Goal: Task Accomplishment & Management: Use online tool/utility

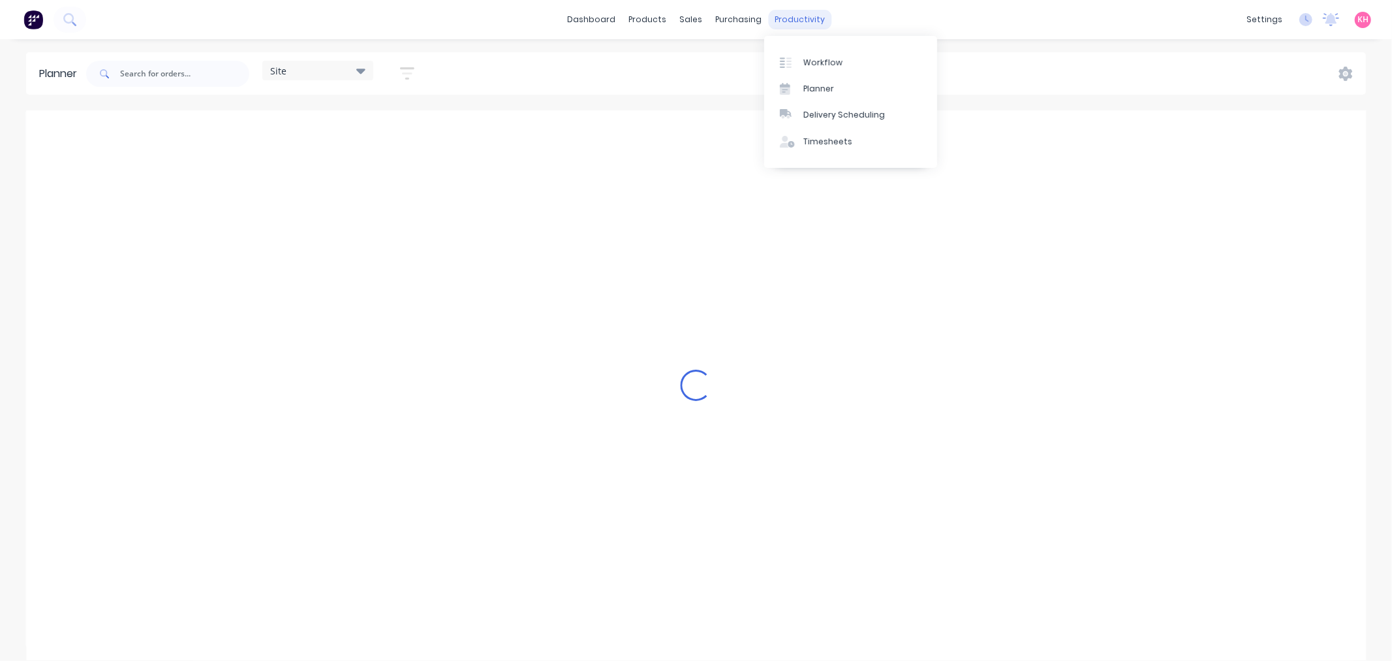
click at [792, 13] on div "productivity" at bounding box center [799, 20] width 63 height 20
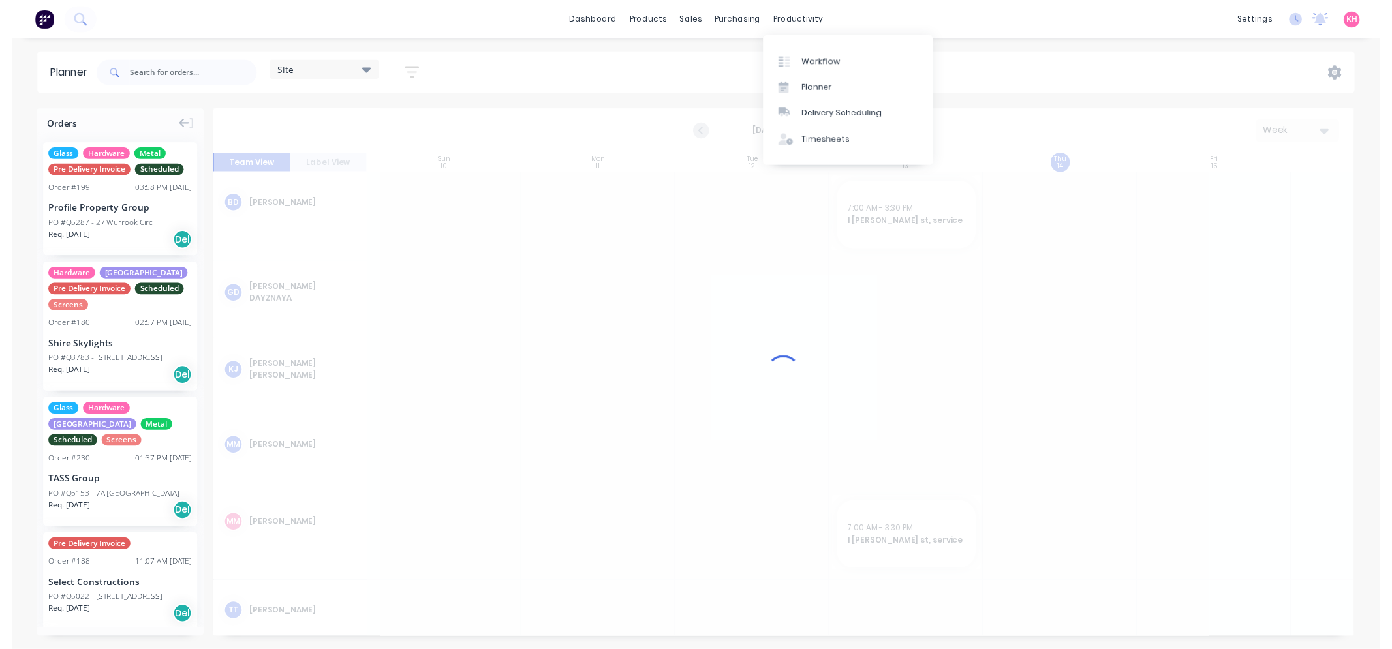
scroll to position [0, 1]
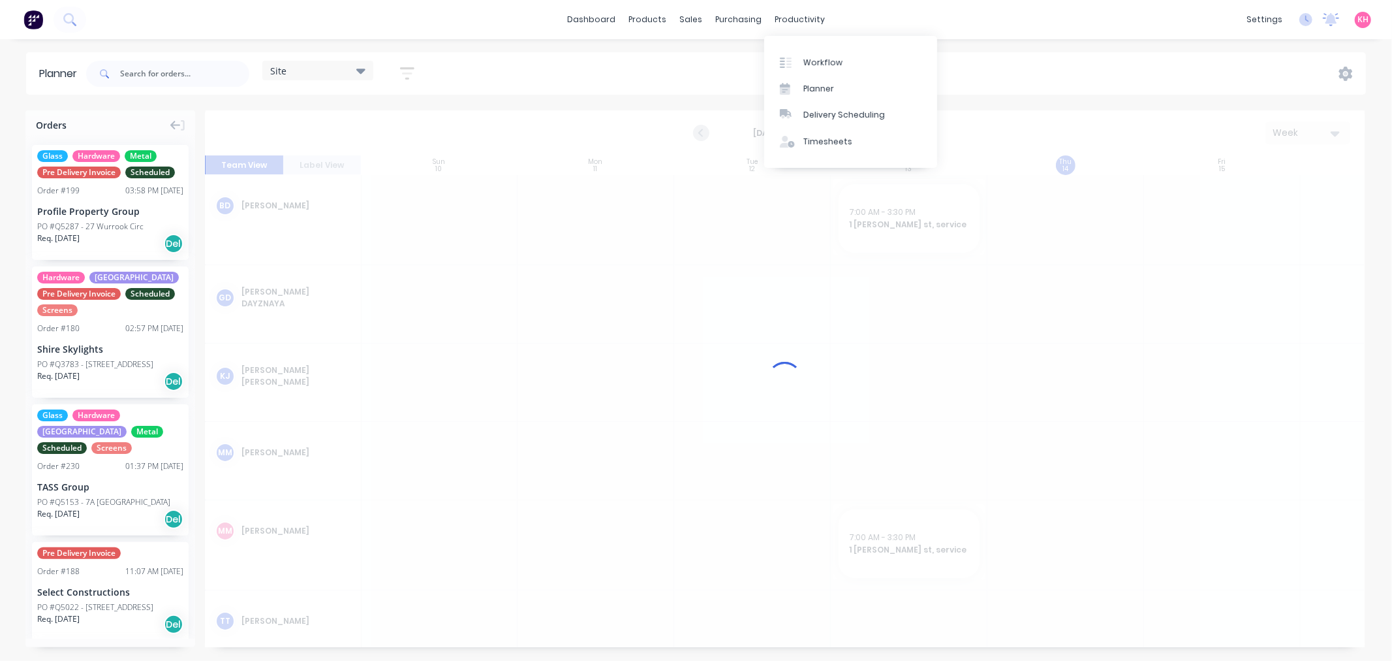
click at [804, 46] on div "Workflow Planner Delivery Scheduling Timesheets" at bounding box center [850, 102] width 173 height 132
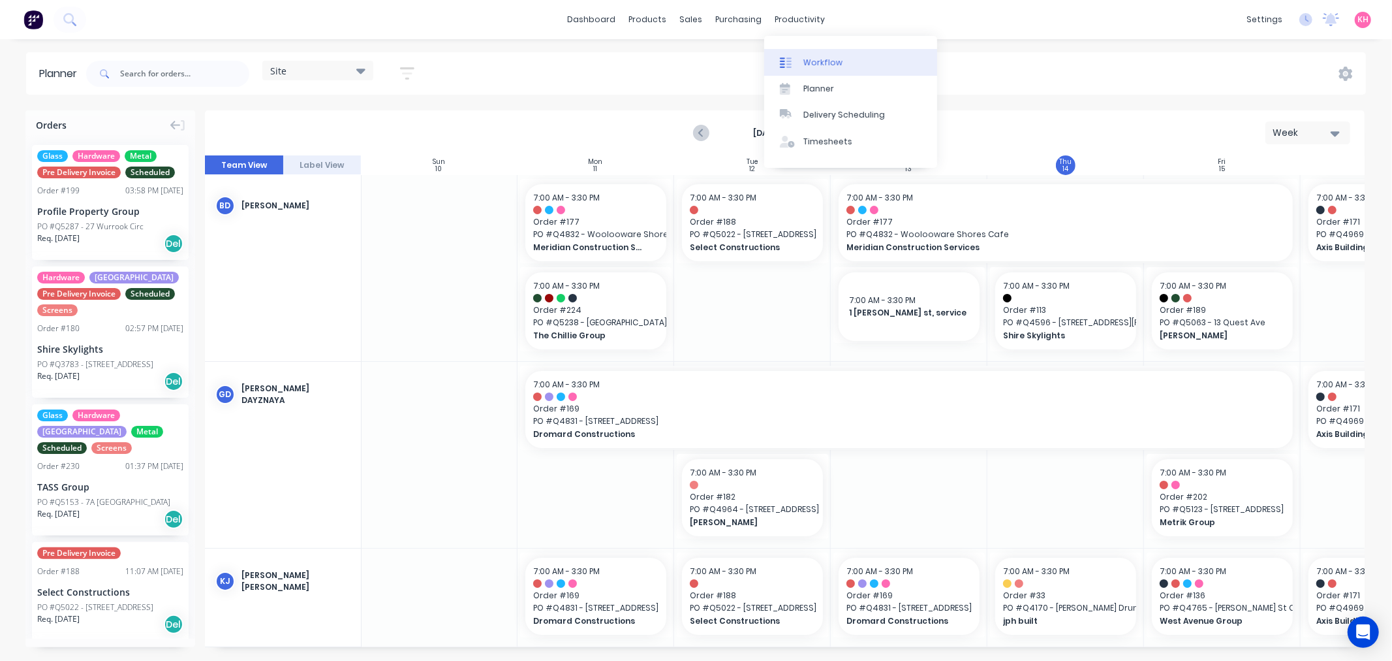
click at [805, 54] on link "Workflow" at bounding box center [850, 62] width 173 height 26
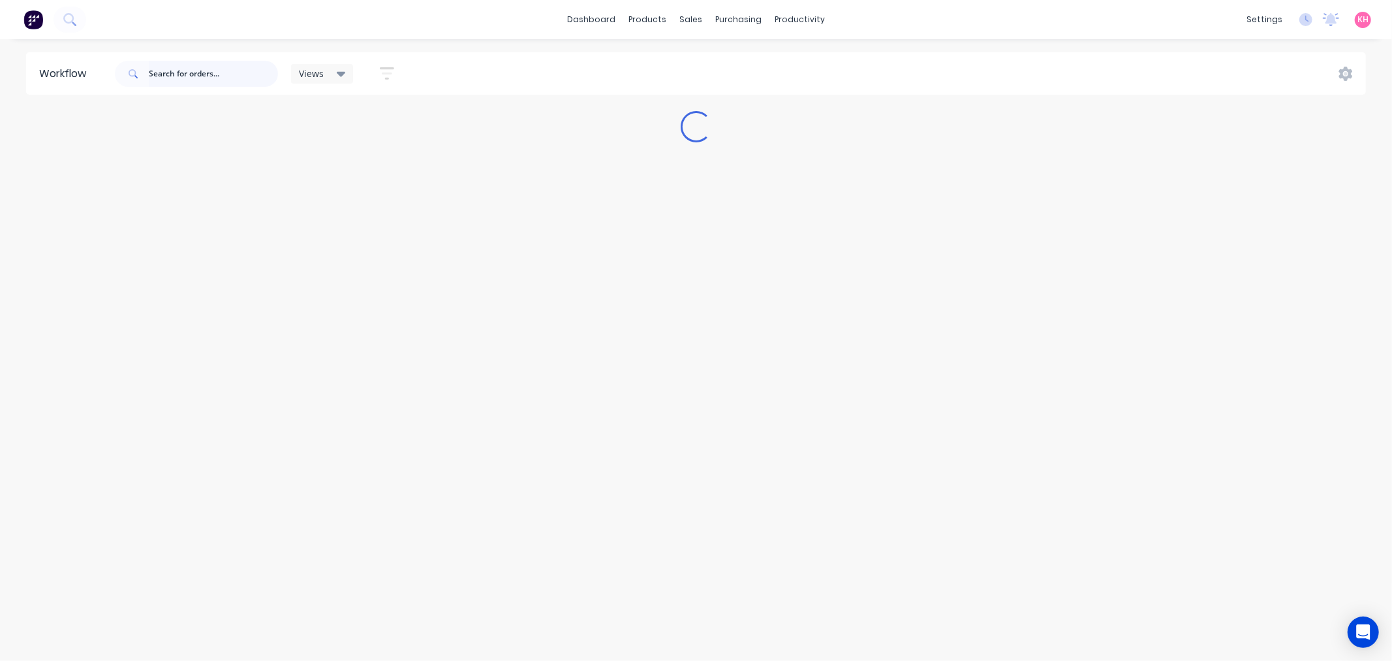
click at [217, 80] on input "text" at bounding box center [213, 74] width 129 height 26
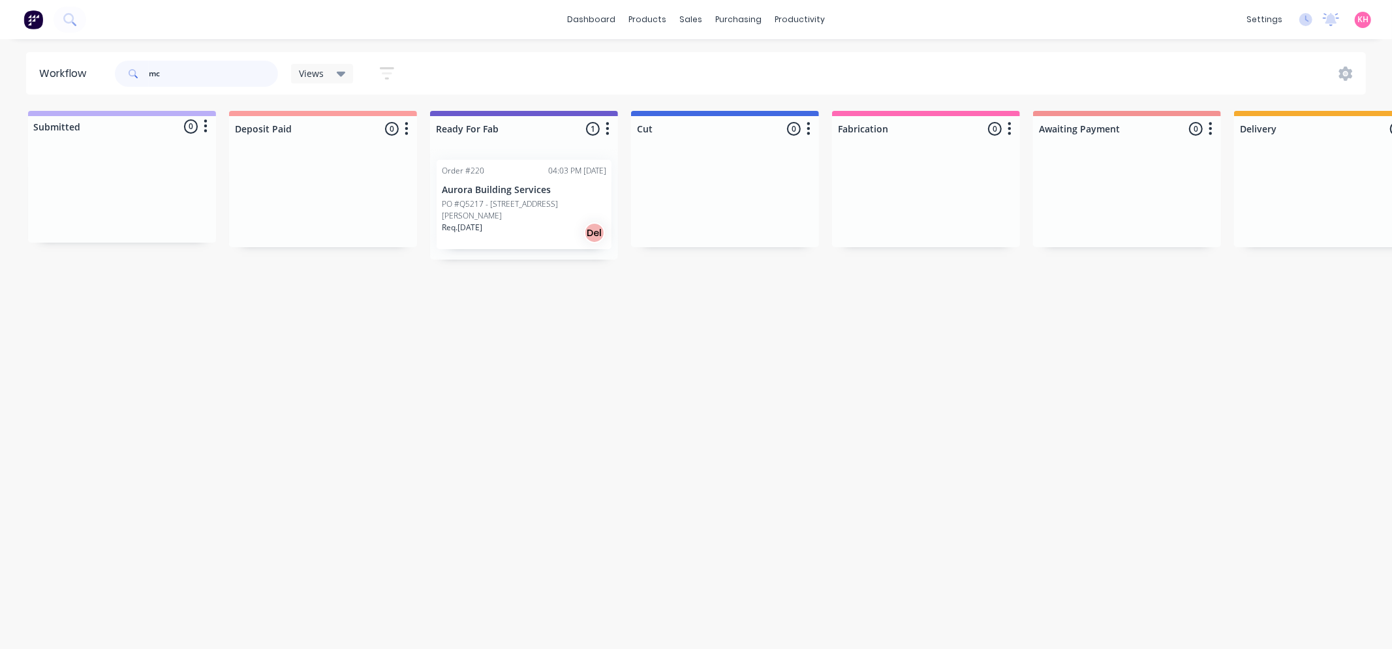
type input "m"
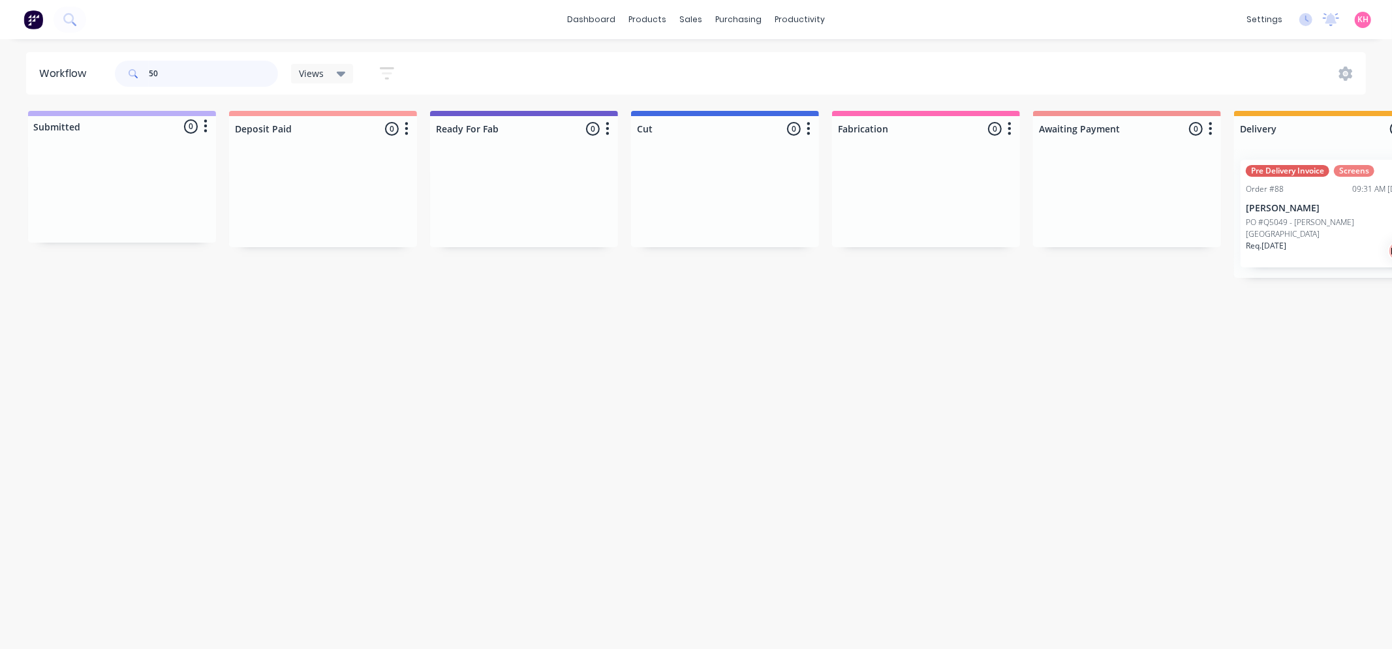
type input "5"
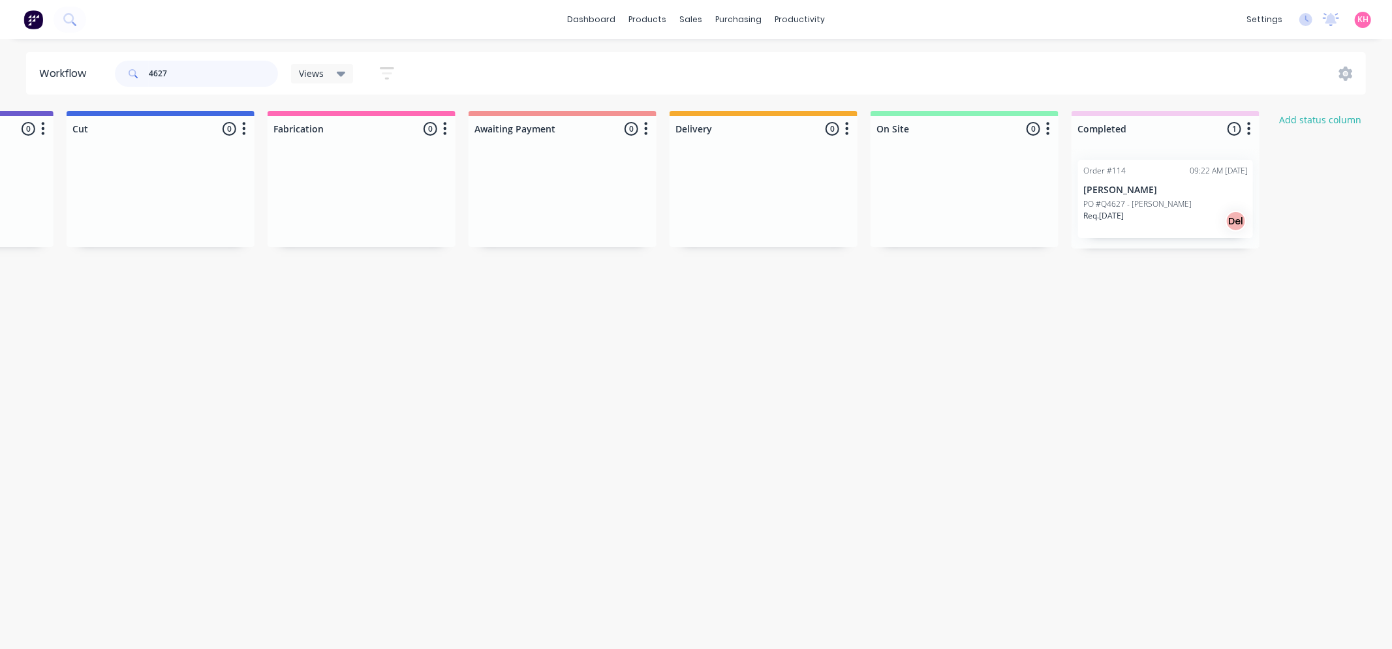
scroll to position [0, 767]
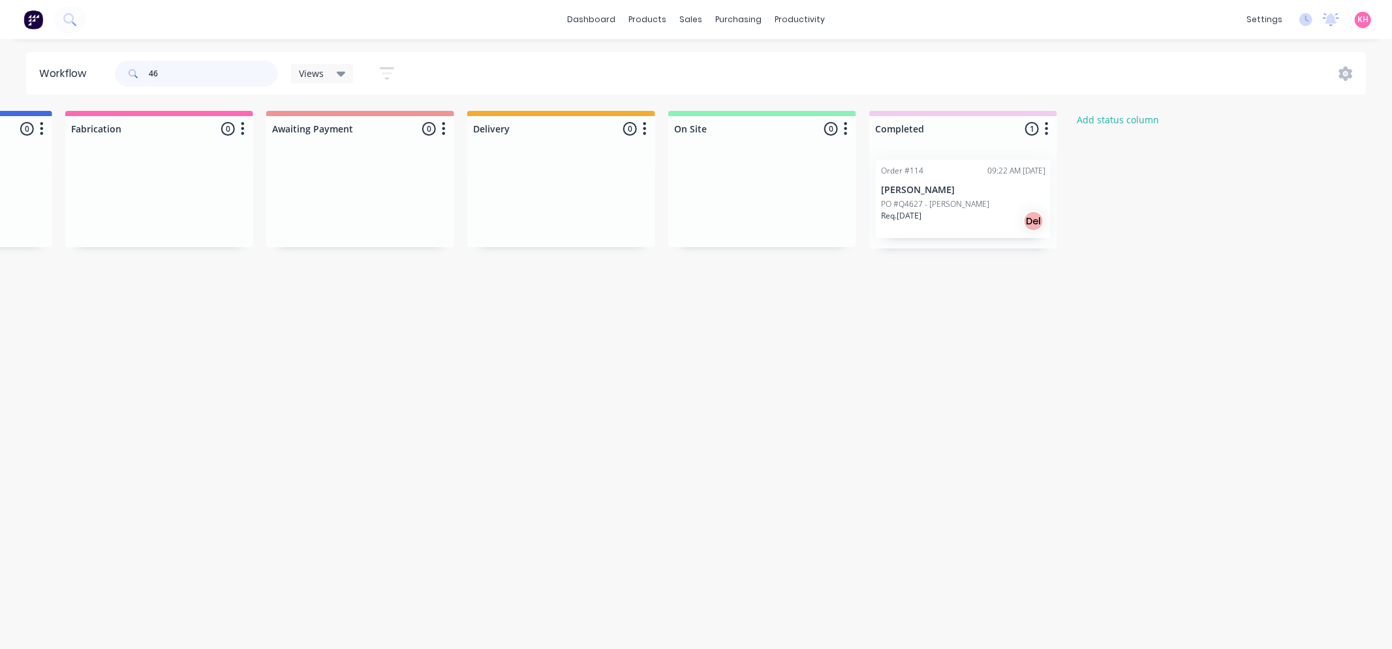
type input "4"
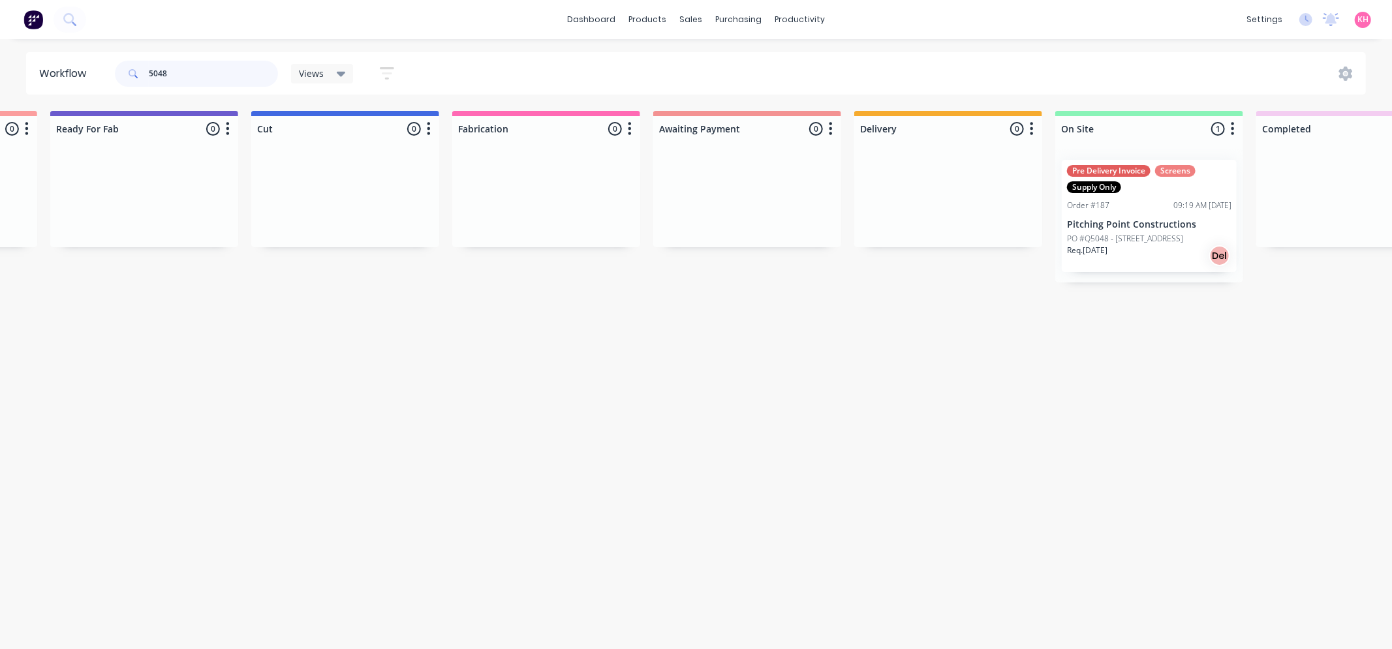
scroll to position [0, 382]
type input "5"
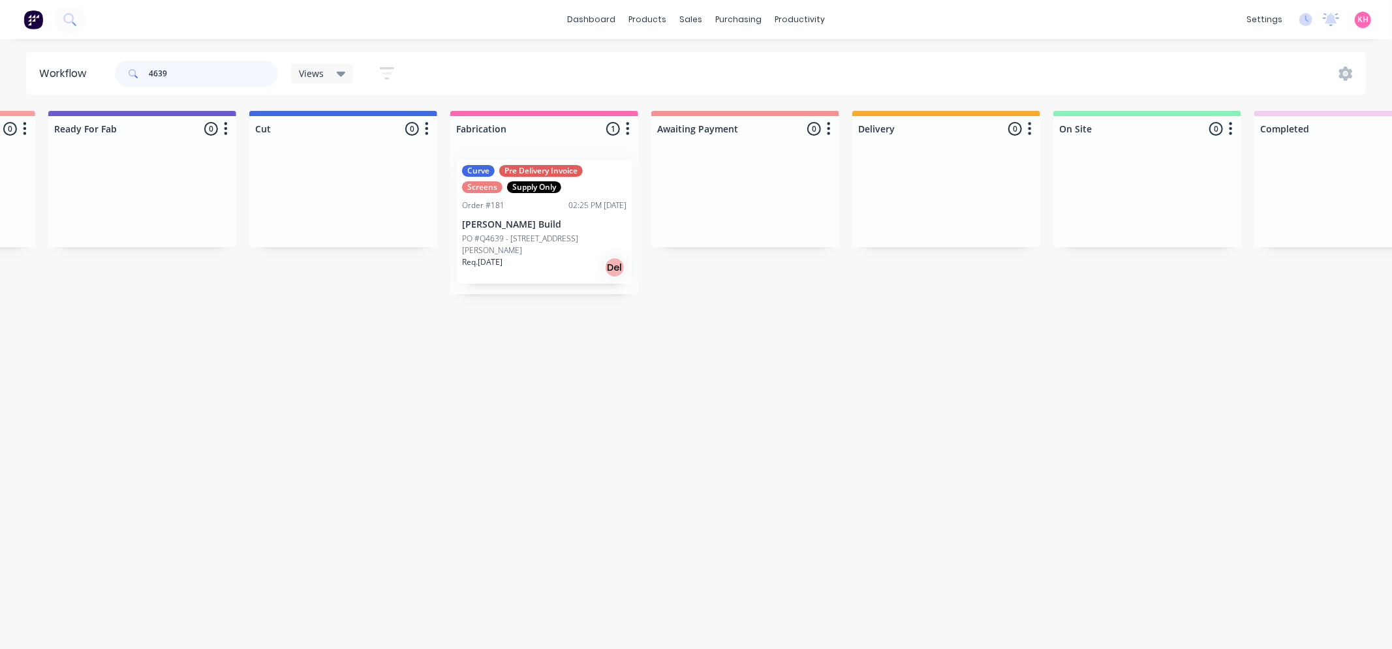
scroll to position [0, 0]
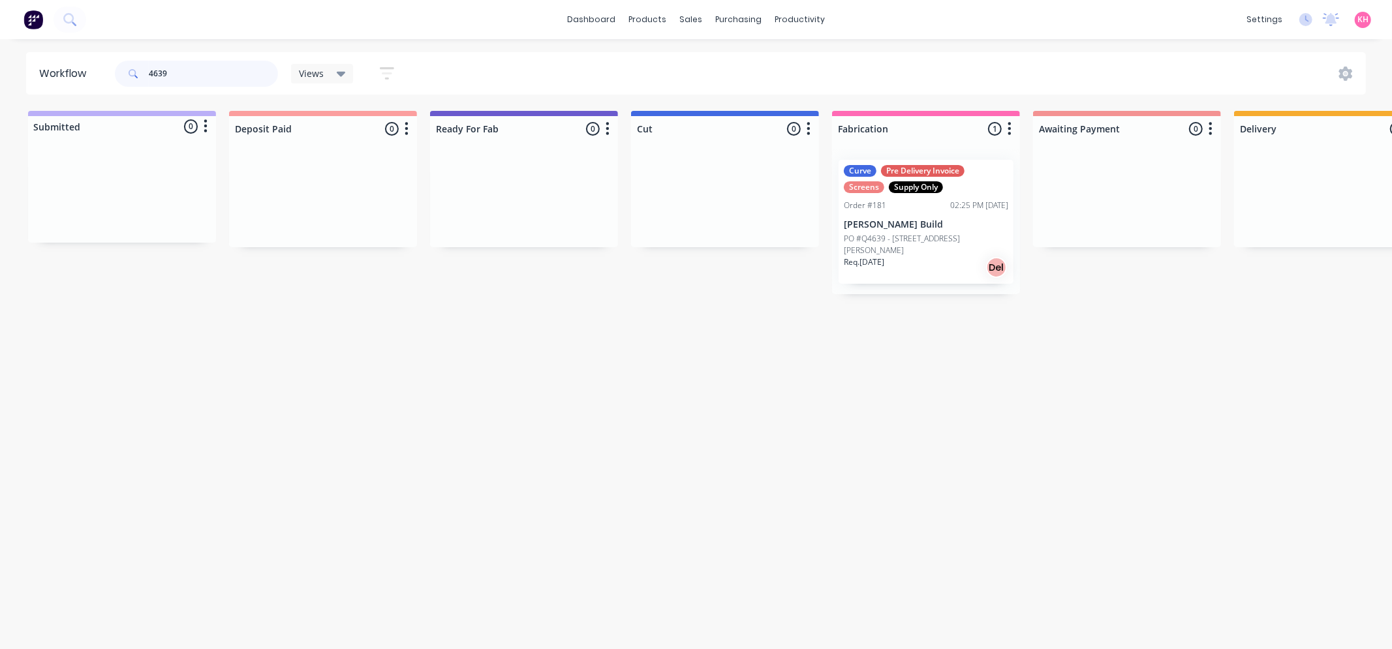
type input "4639"
